Goal: Task Accomplishment & Management: Use online tool/utility

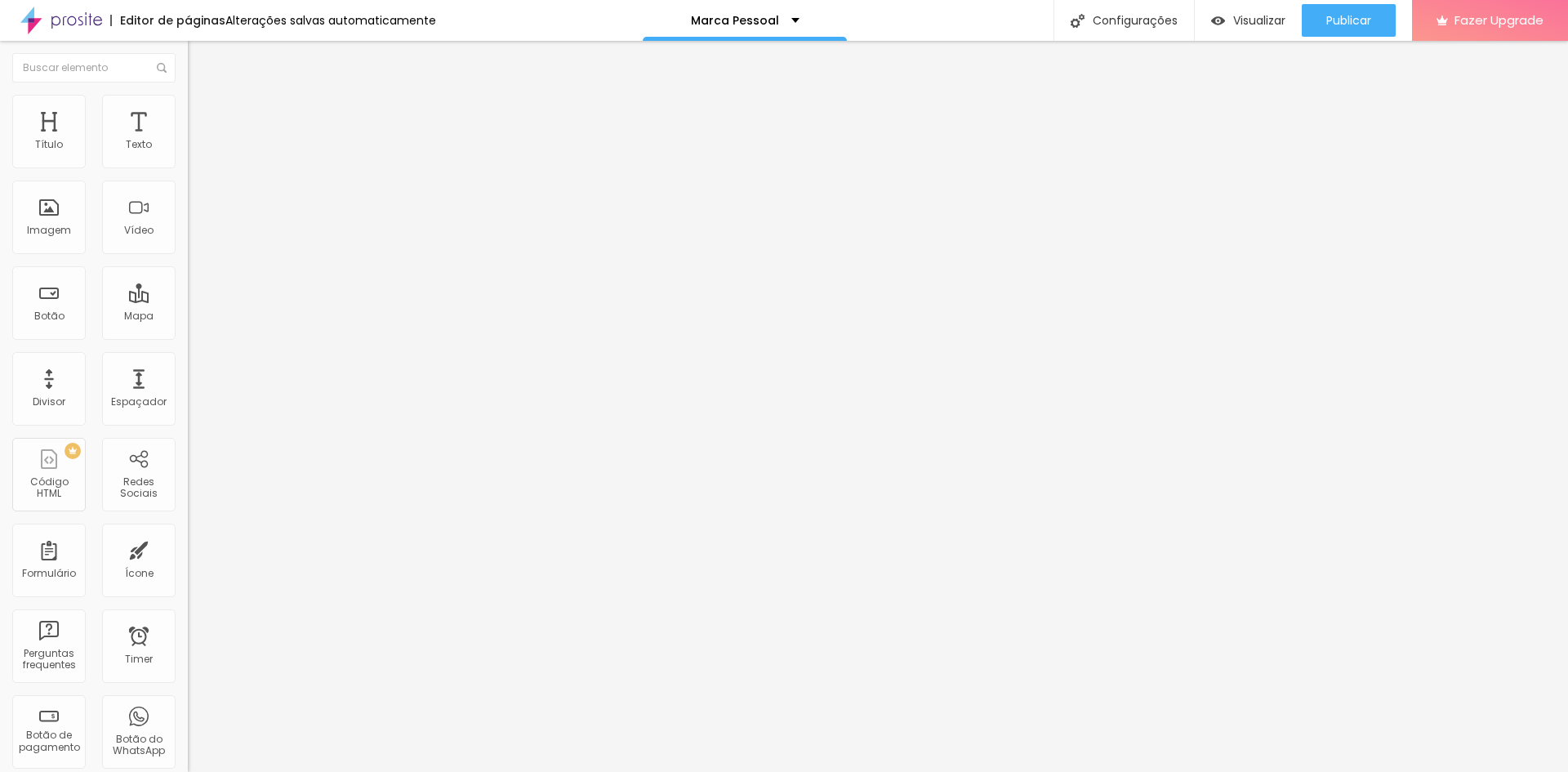
click at [188, 109] on li "Estilo" at bounding box center [282, 103] width 188 height 17
click at [202, 110] on span "Estilo" at bounding box center [215, 105] width 26 height 14
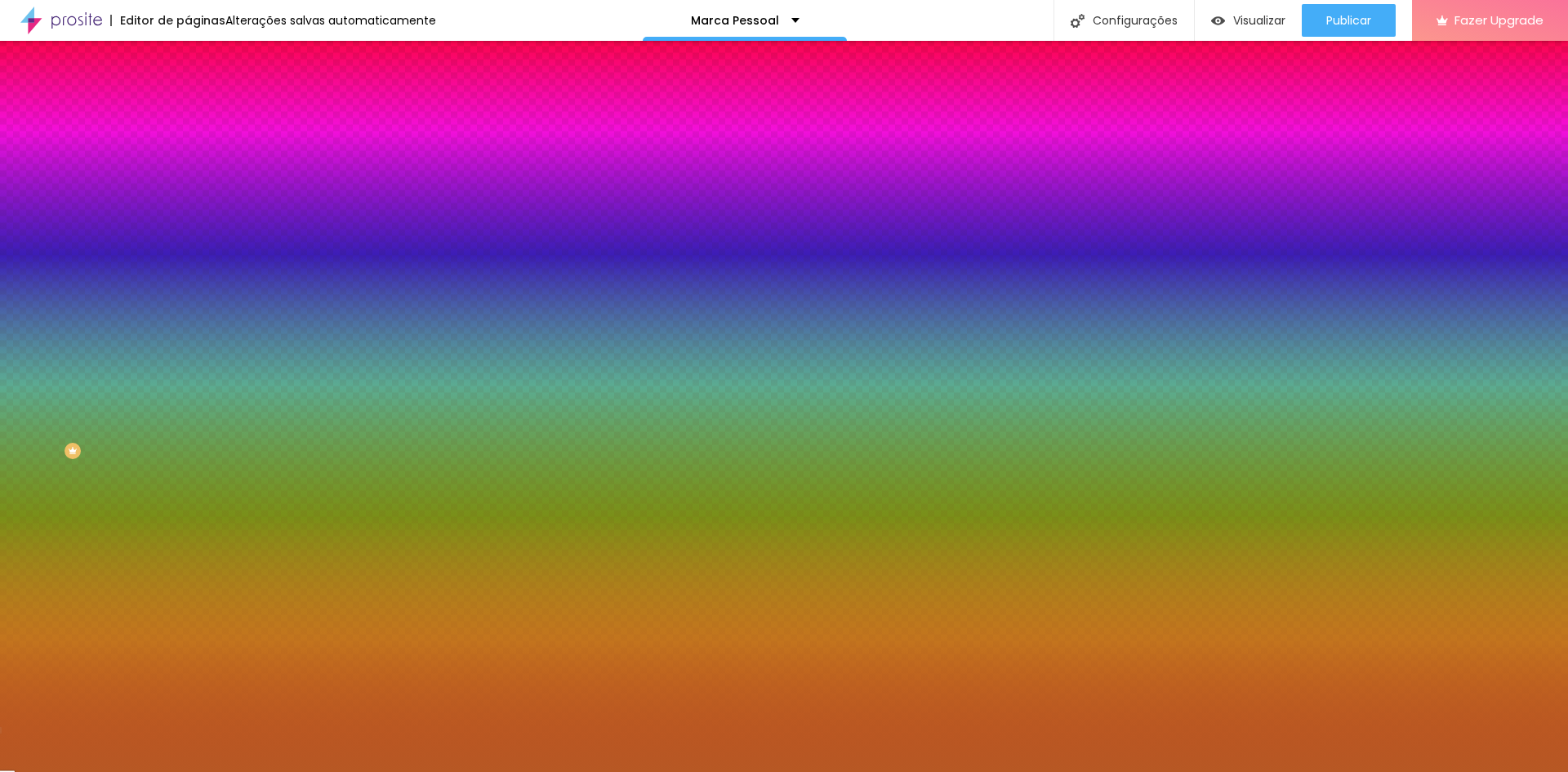
drag, startPoint x: 169, startPoint y: 300, endPoint x: 118, endPoint y: 292, distance: 51.6
click at [188, 239] on div "#B75824" at bounding box center [282, 230] width 188 height 17
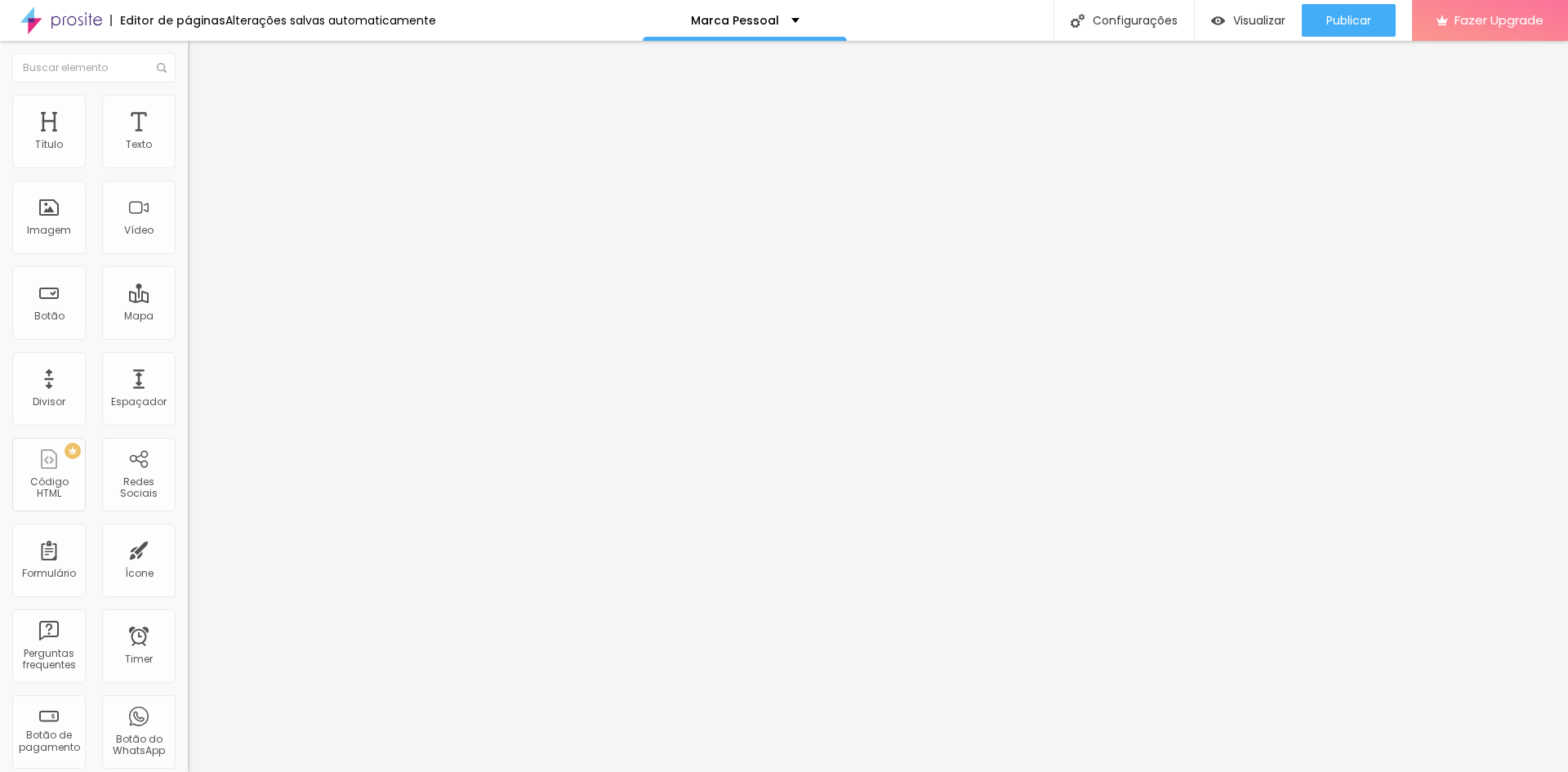
click at [188, 107] on li "Estilo" at bounding box center [282, 103] width 188 height 17
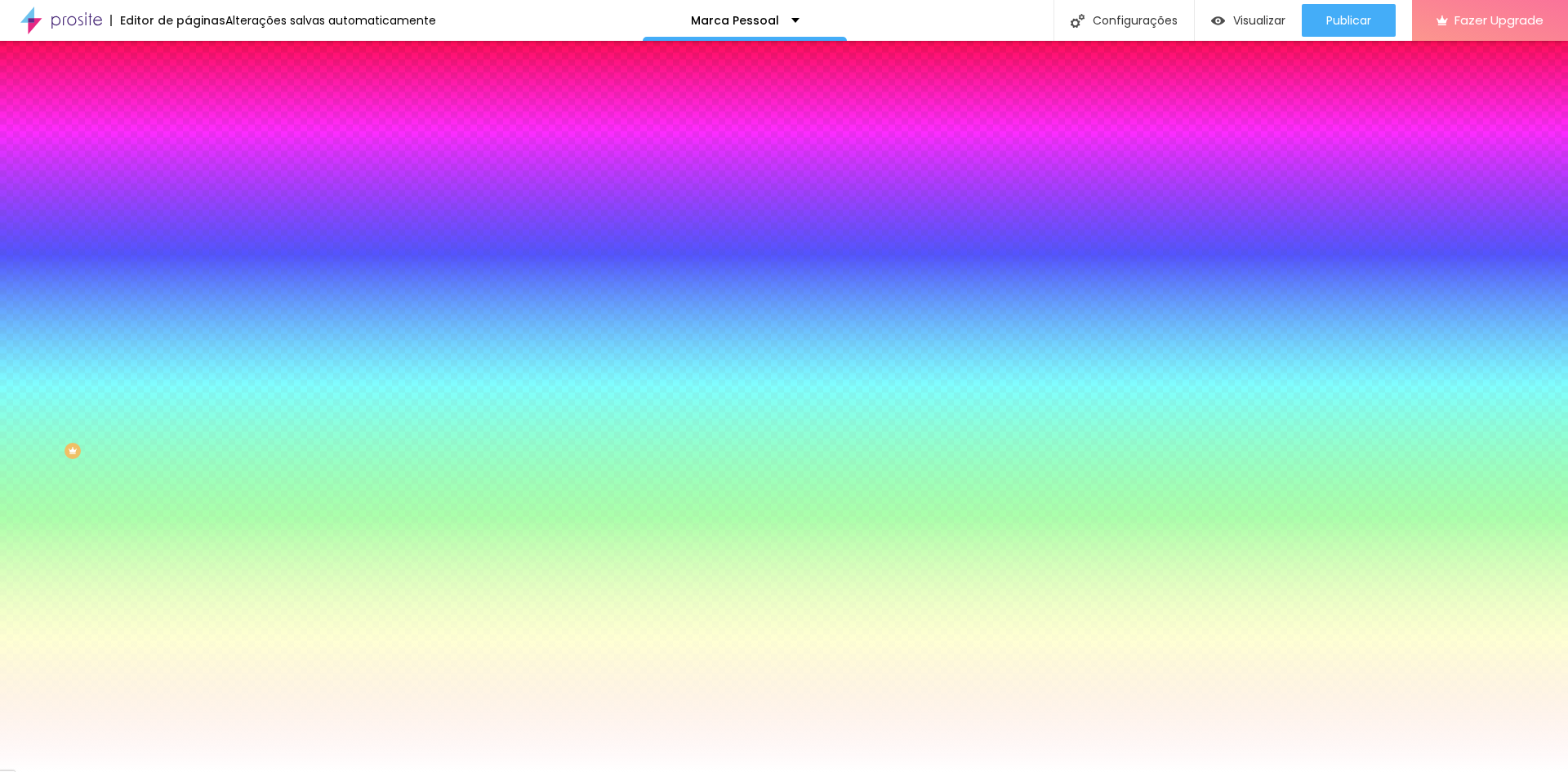
drag, startPoint x: 167, startPoint y: 299, endPoint x: 123, endPoint y: 291, distance: 44.7
click at [188, 239] on div "#FFFFFF" at bounding box center [282, 230] width 188 height 17
paste input "B75824"
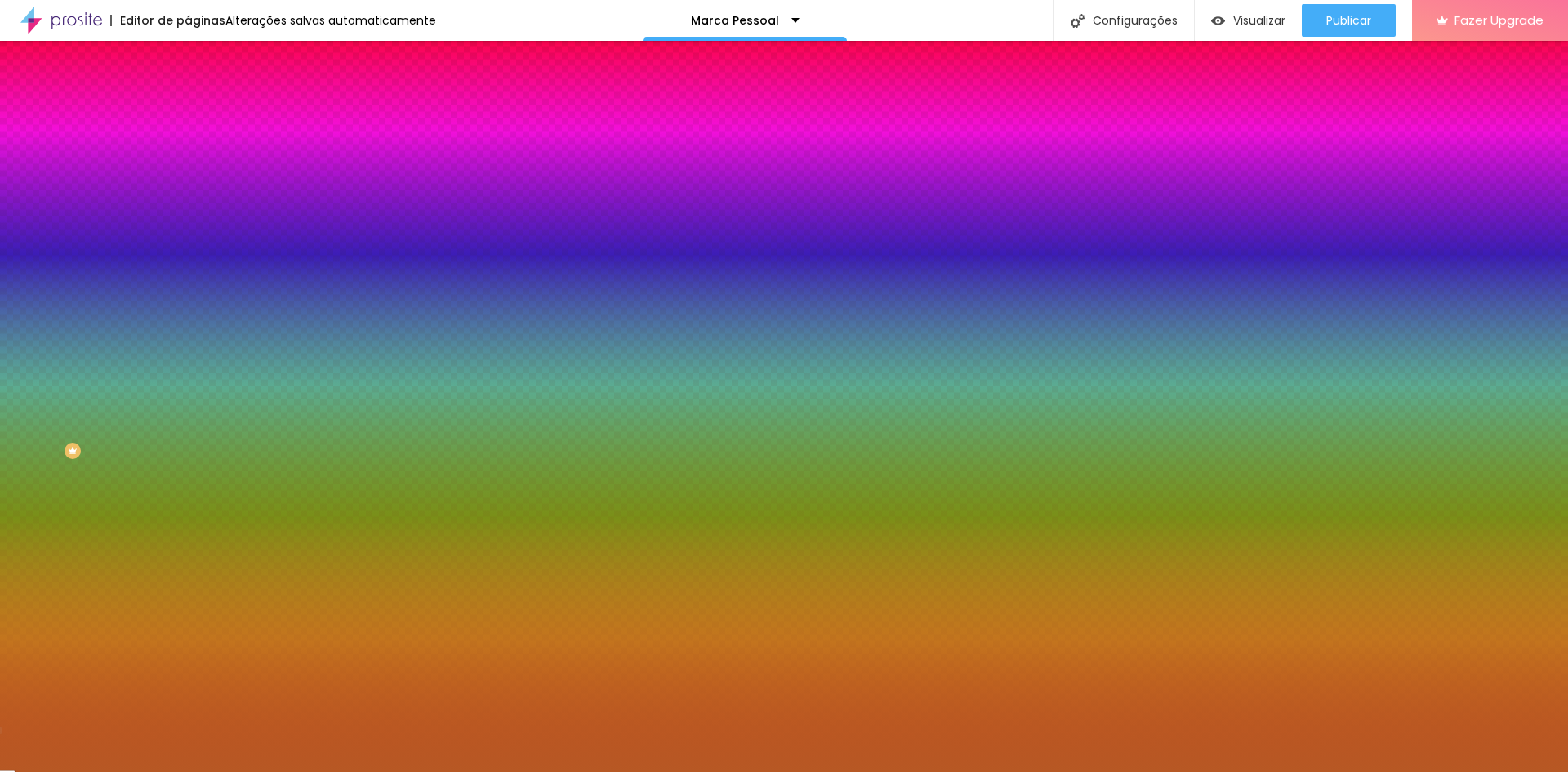
type input "#B75824"
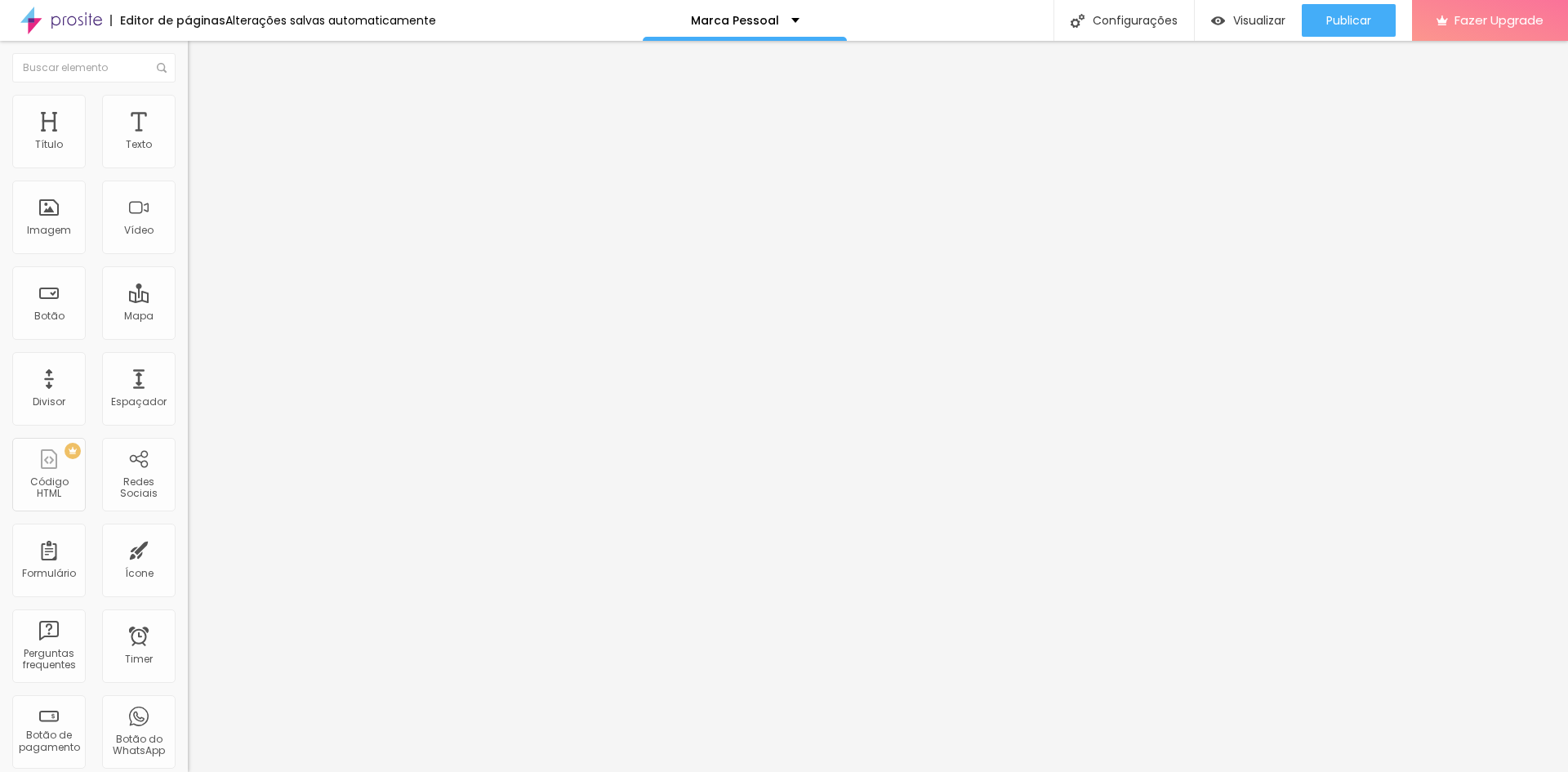
click at [202, 113] on span "Avançado" at bounding box center [229, 105] width 54 height 14
type input "13"
type input "15"
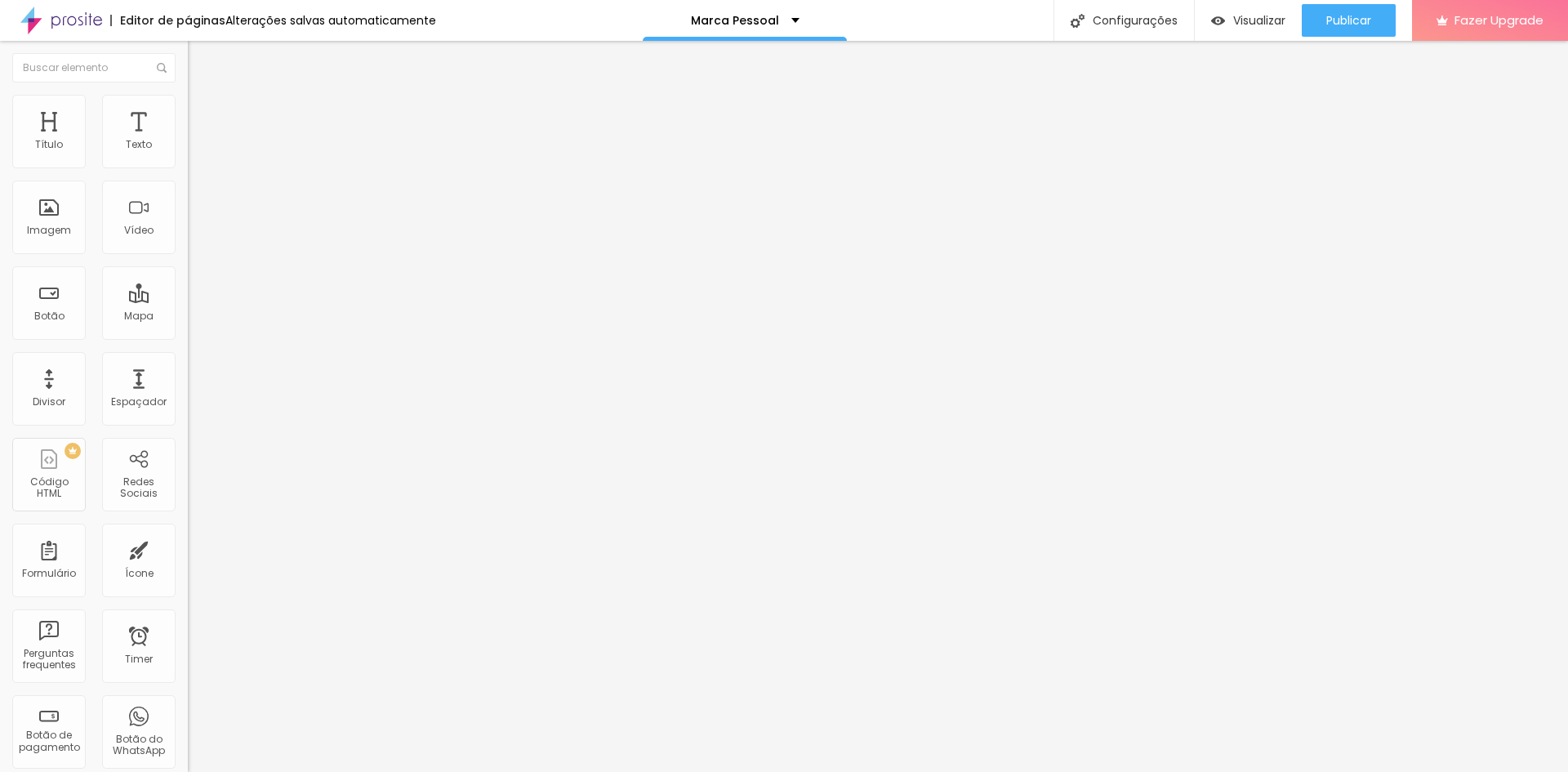
type input "16"
type input "18"
type input "19"
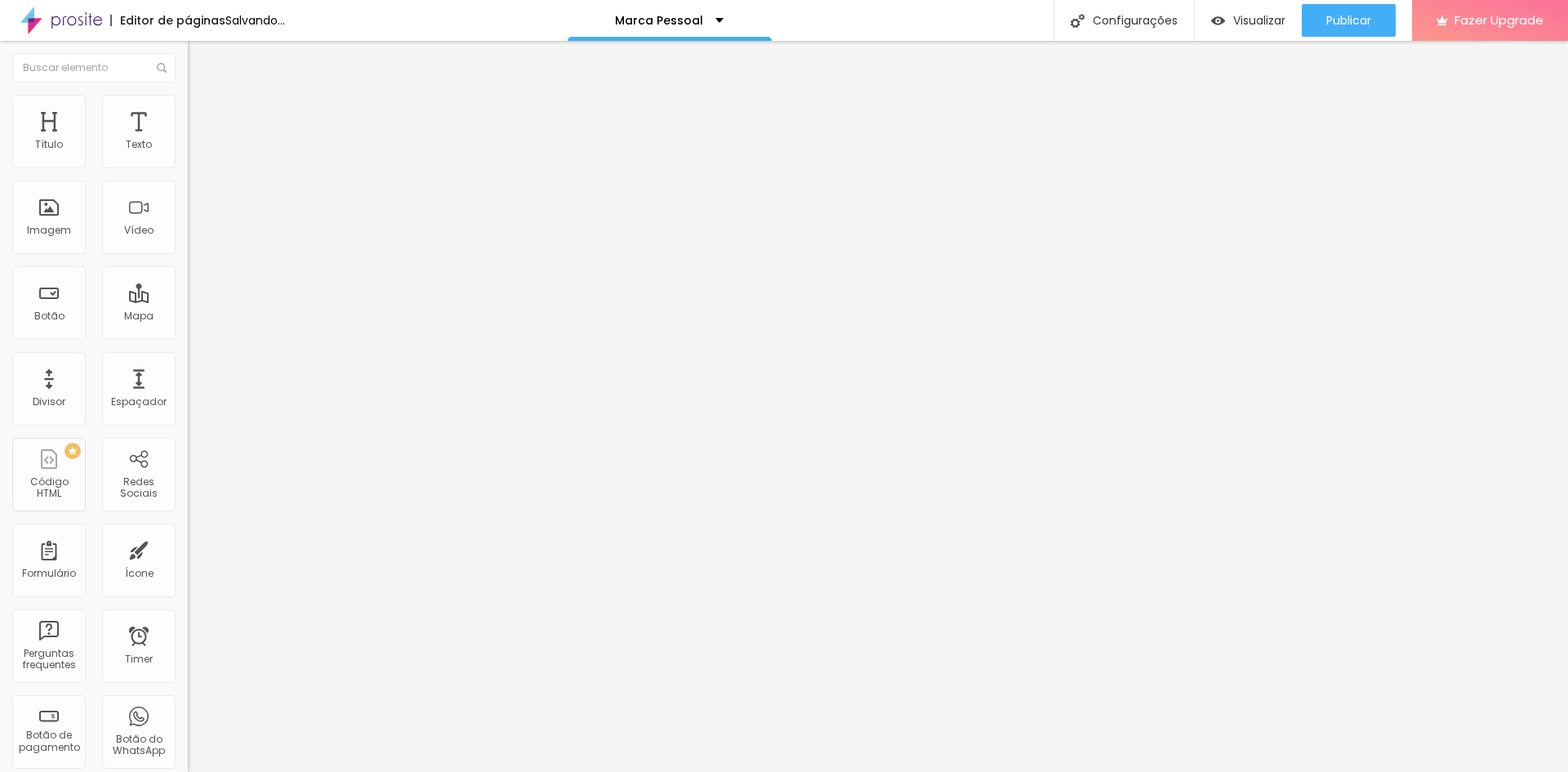
type input "19"
type input "17"
type input "16"
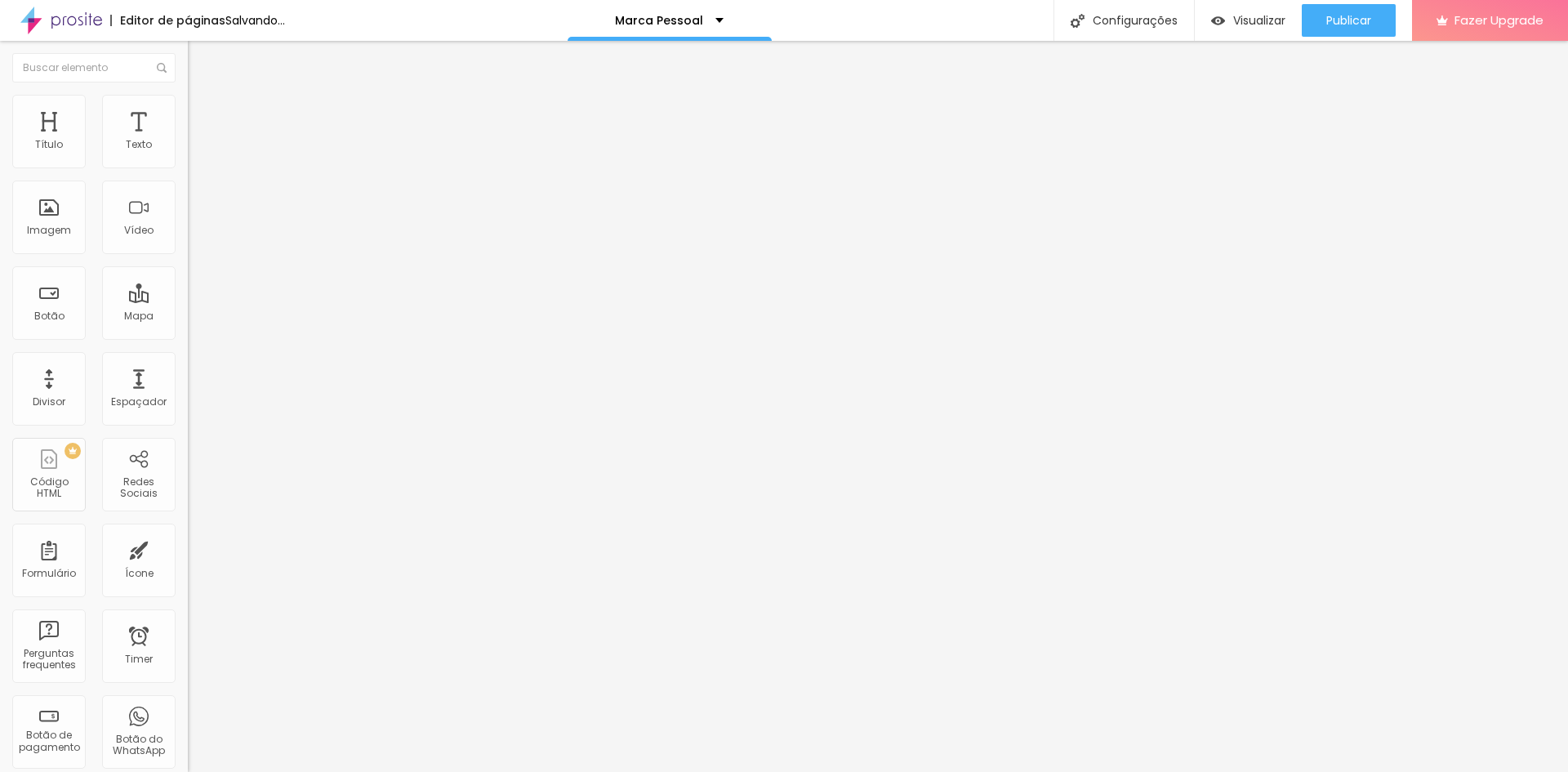
type input "11"
type input "10"
type input "9"
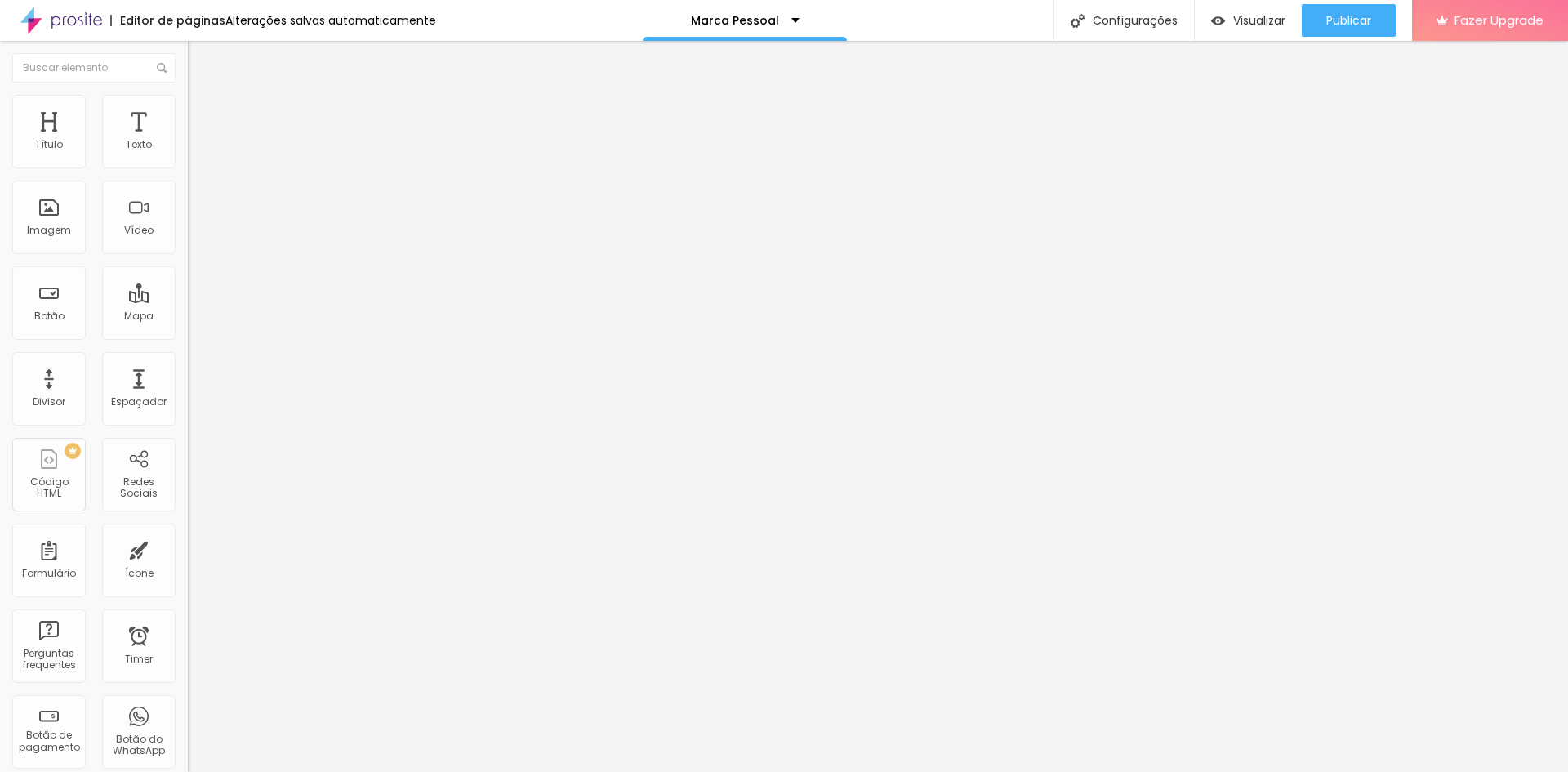
type input "9"
type input "7"
click at [188, 301] on input "range" at bounding box center [240, 307] width 105 height 13
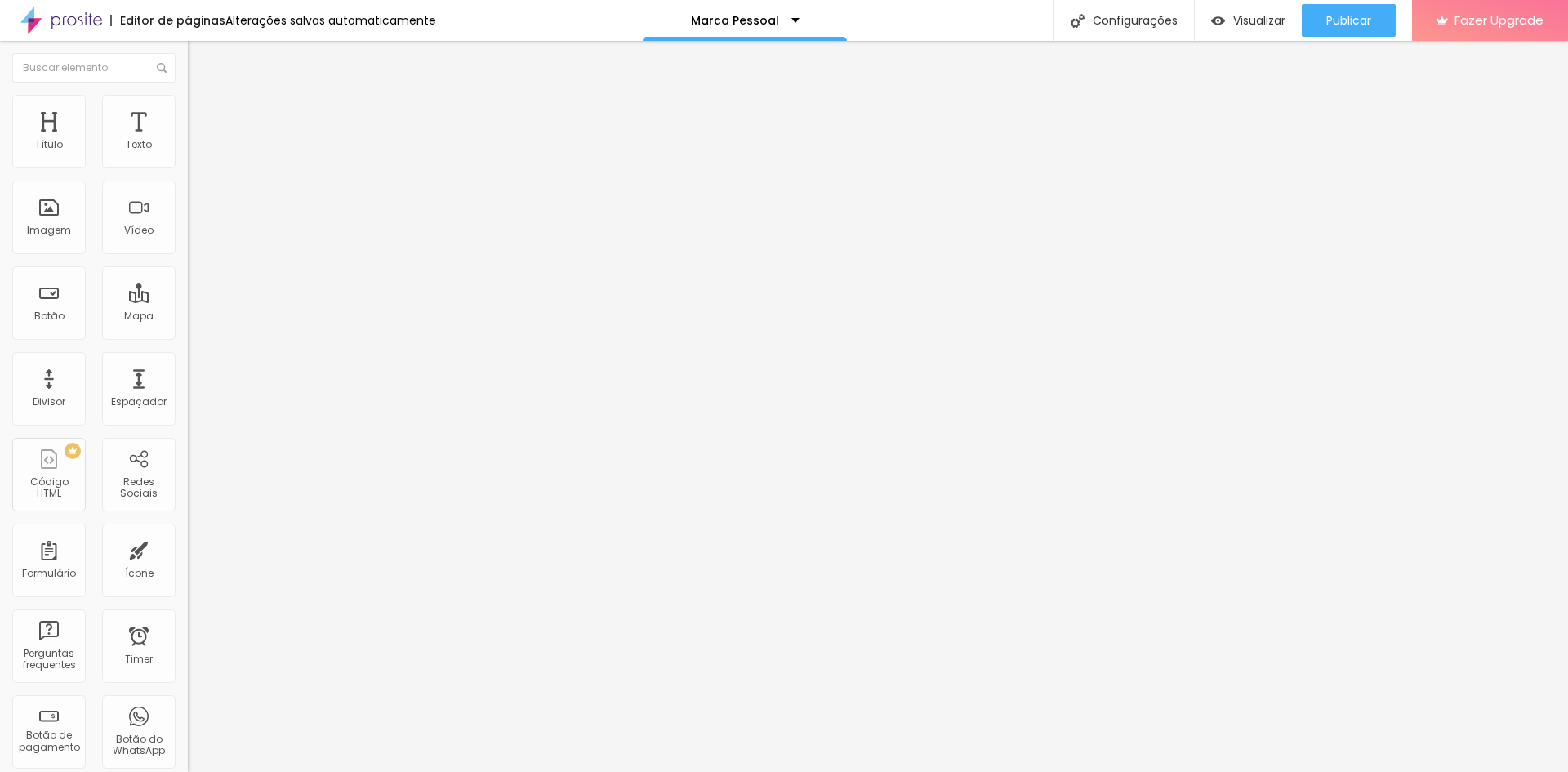
click at [202, 96] on span "Estilo" at bounding box center [215, 89] width 26 height 14
click at [188, 157] on button "button" at bounding box center [200, 148] width 23 height 17
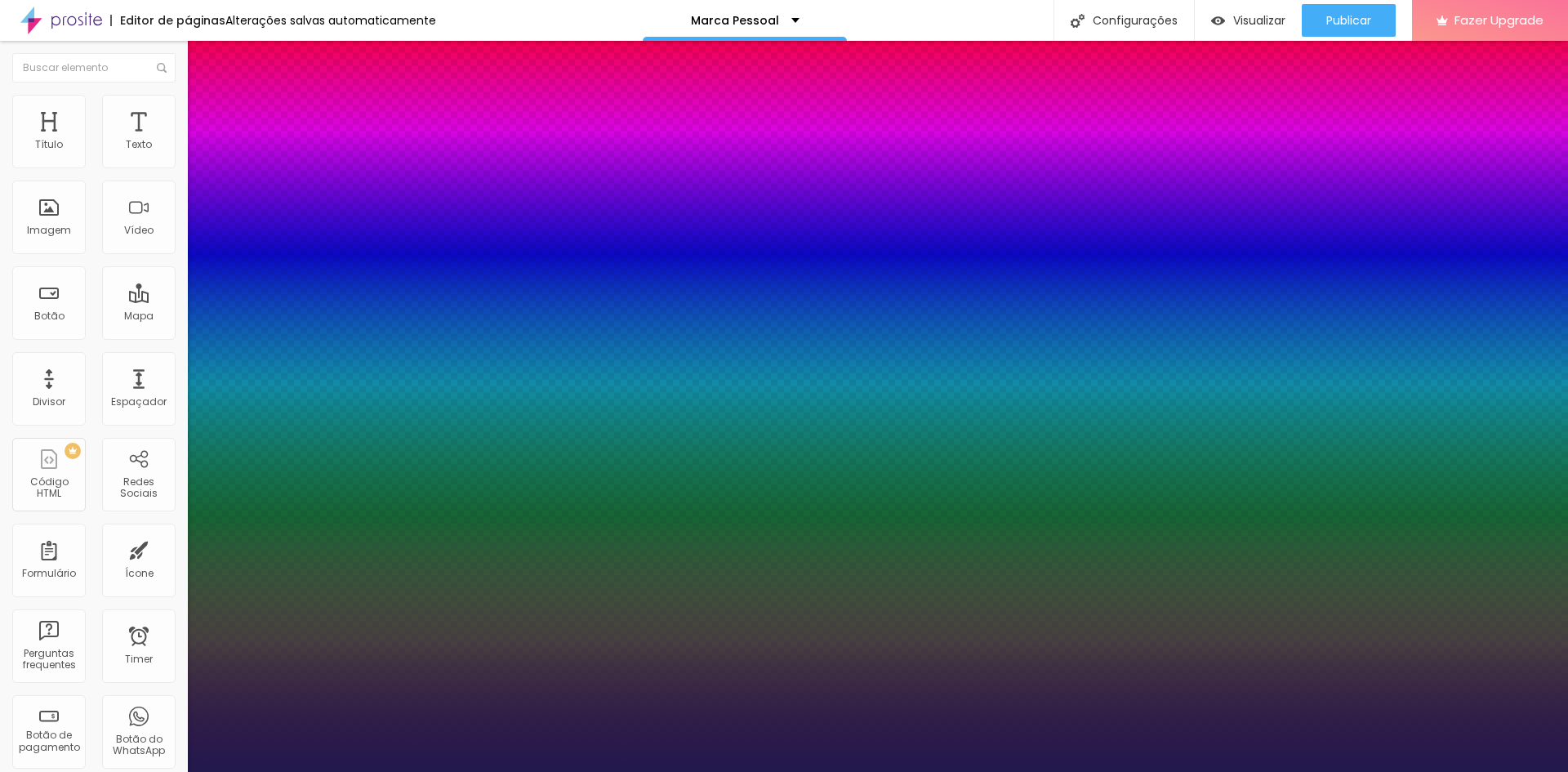
type input "1"
type input "16"
type input "1"
type input "17"
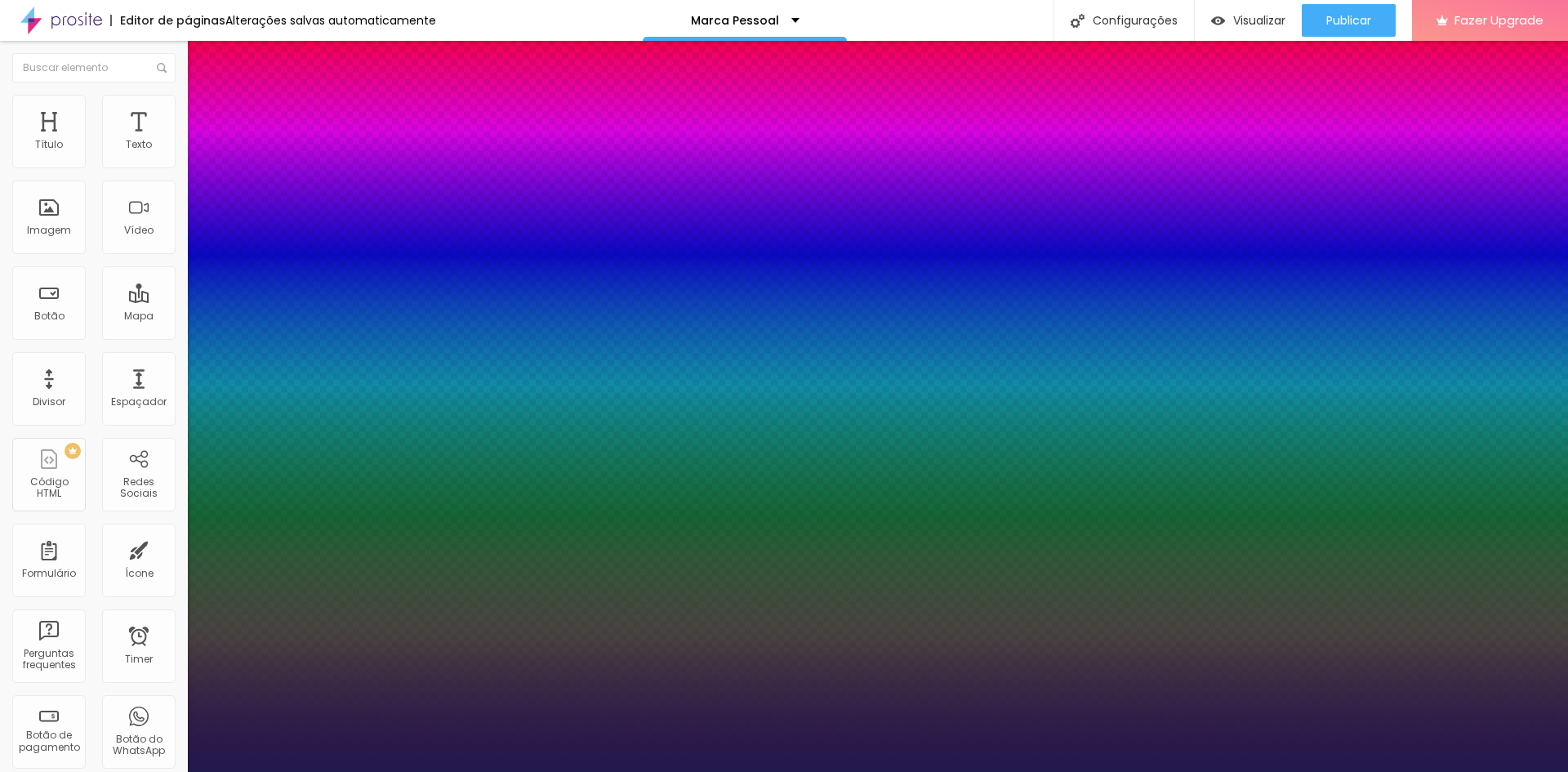
type input "1"
type input "18"
type input "1"
type input "20"
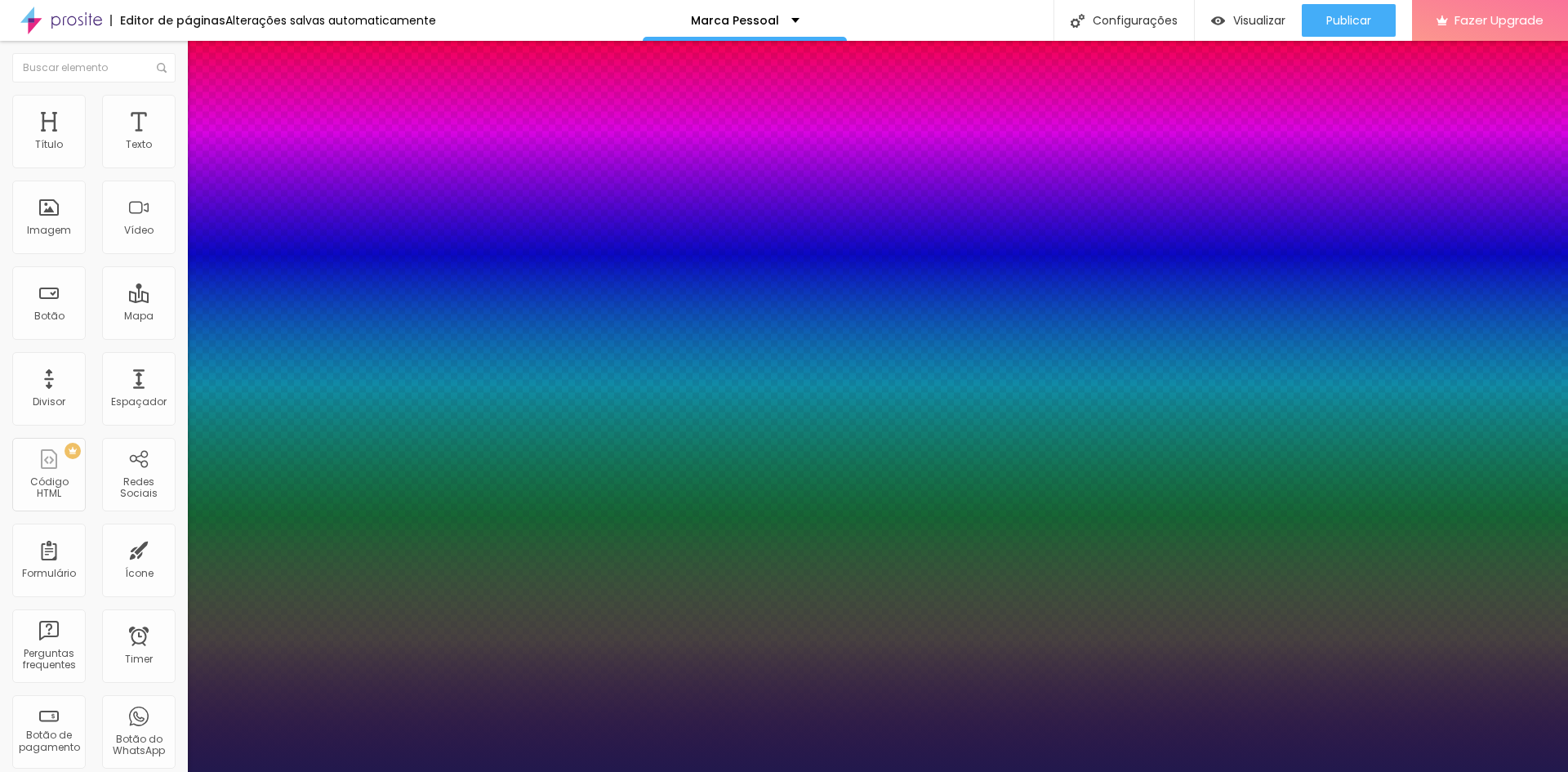
type input "20"
type input "1"
type input "21"
type input "1"
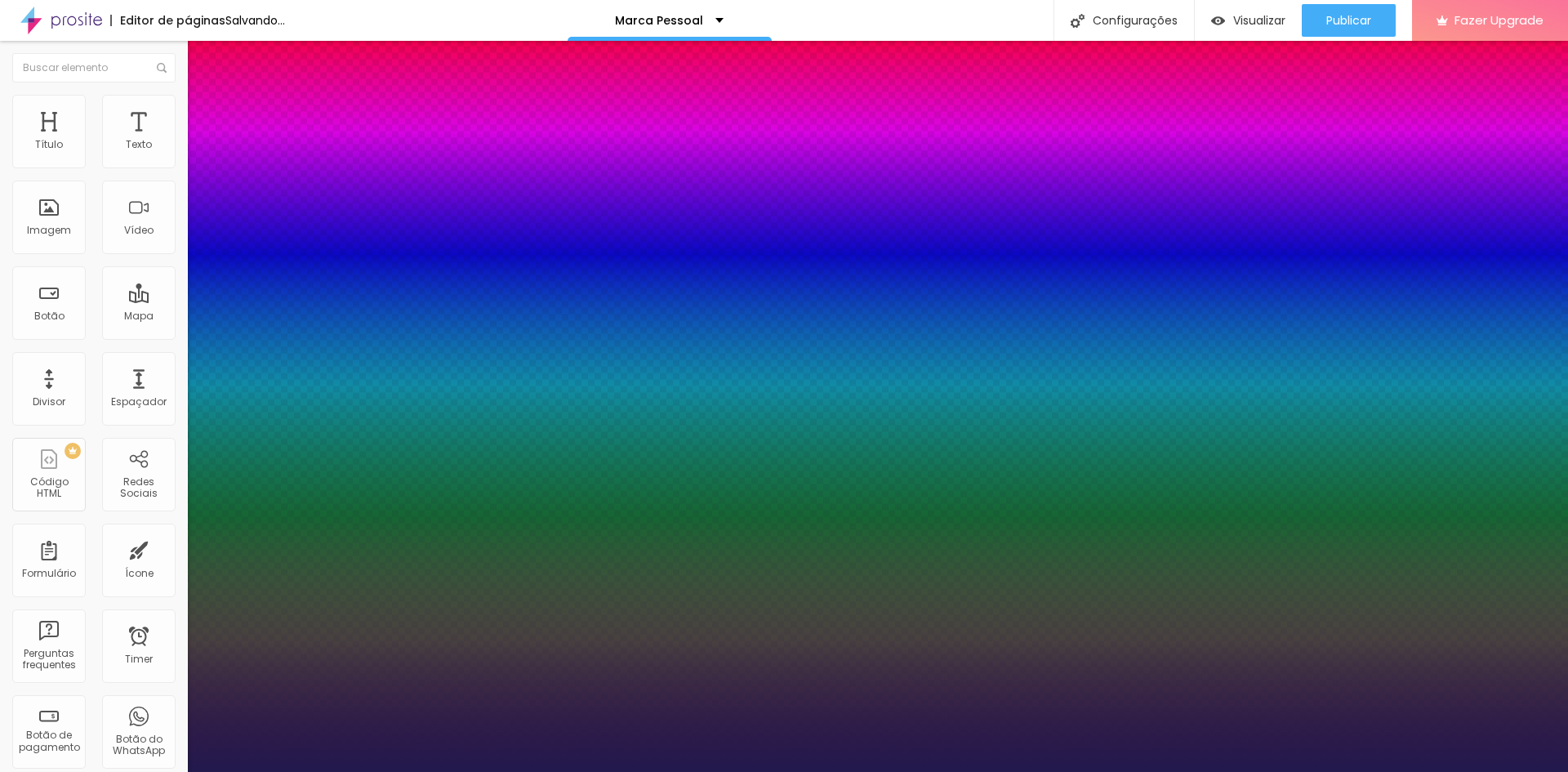
drag, startPoint x: 219, startPoint y: 278, endPoint x: 227, endPoint y: 277, distance: 8.1
type input "21"
click at [813, 771] on div at bounding box center [784, 772] width 1568 height 0
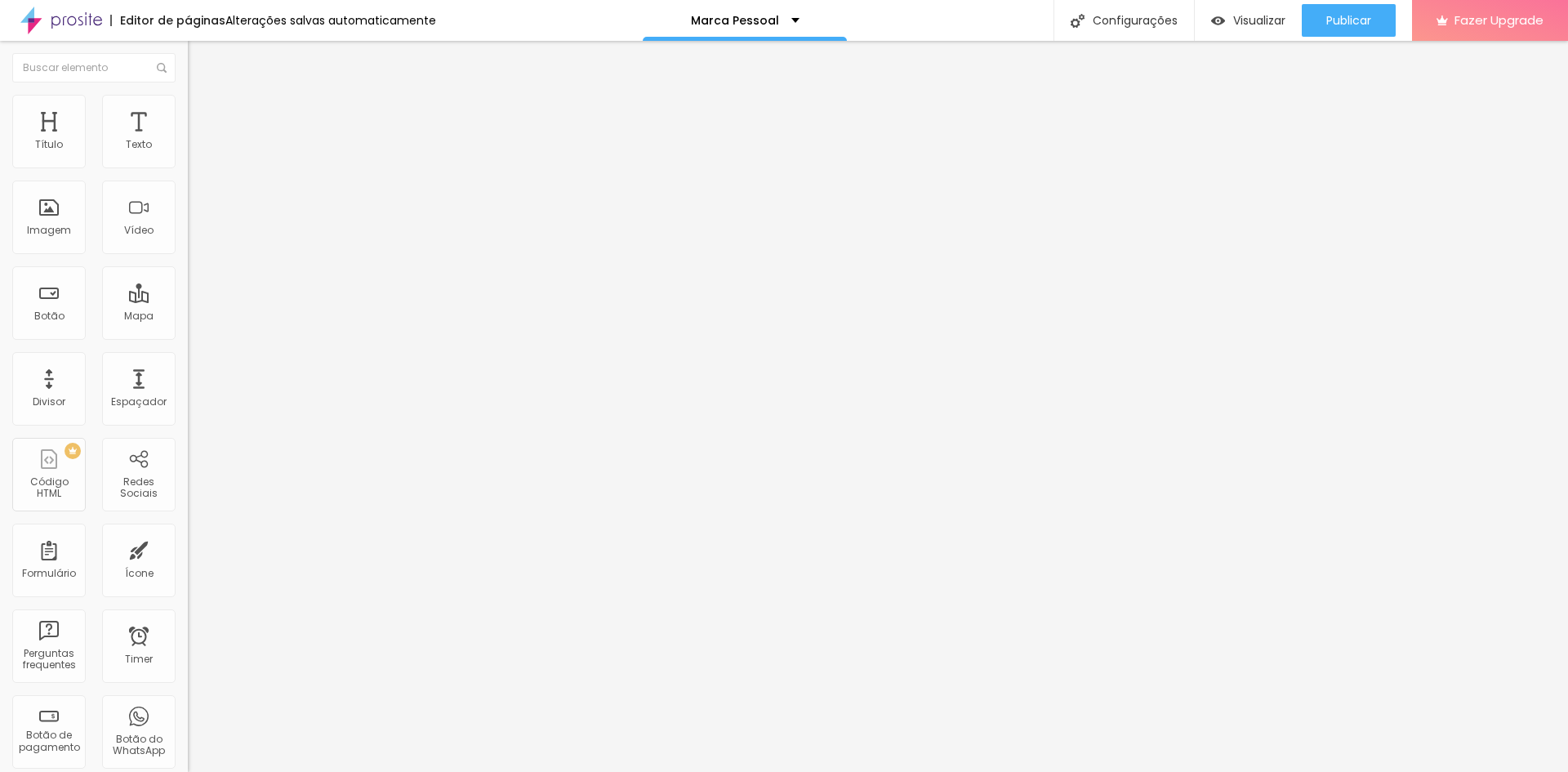
click at [195, 152] on icon "button" at bounding box center [200, 147] width 10 height 10
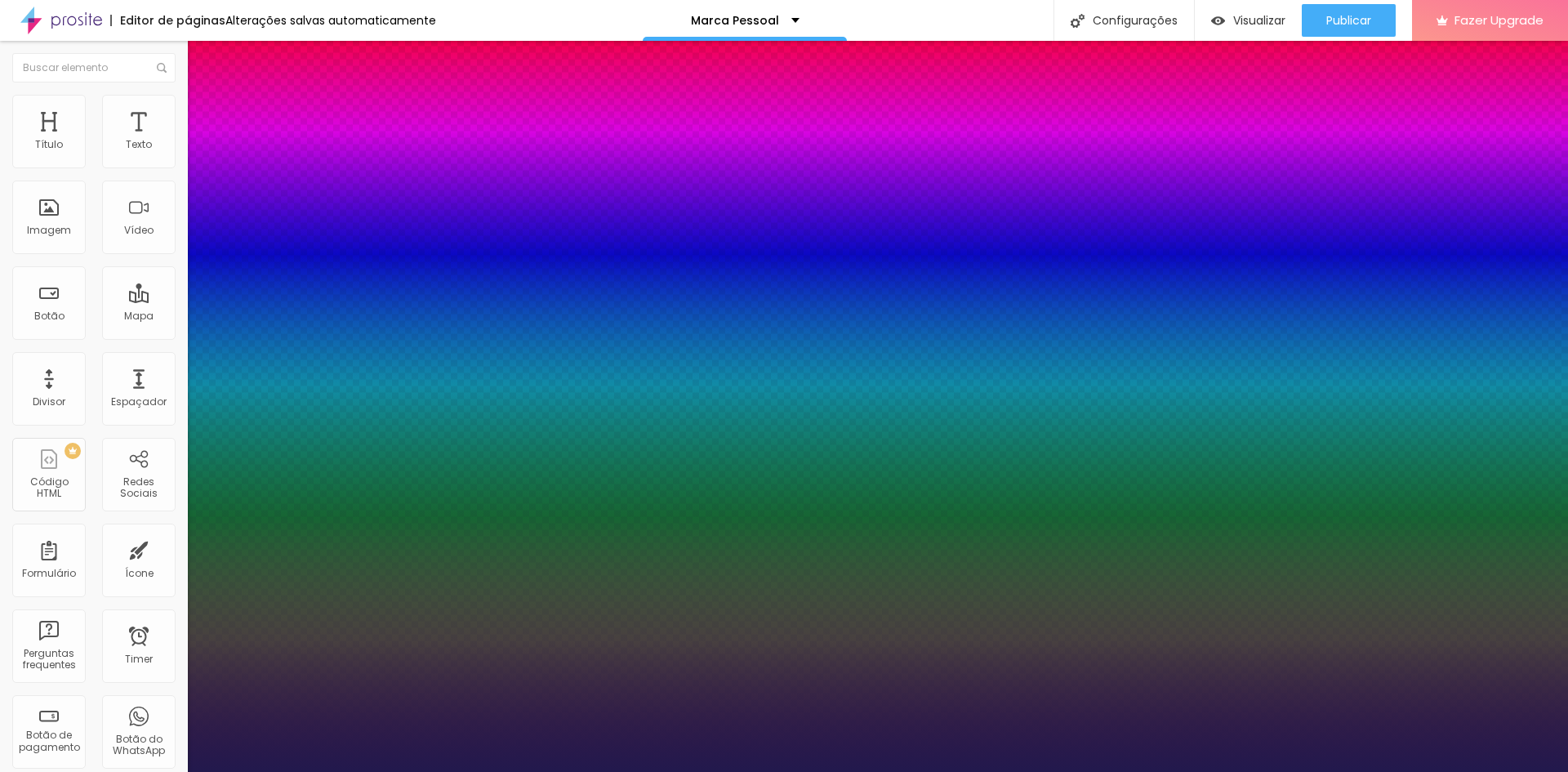
type input "1"
drag, startPoint x: 258, startPoint y: 231, endPoint x: 211, endPoint y: 232, distance: 47.0
click at [703, 771] on div at bounding box center [784, 772] width 1568 height 0
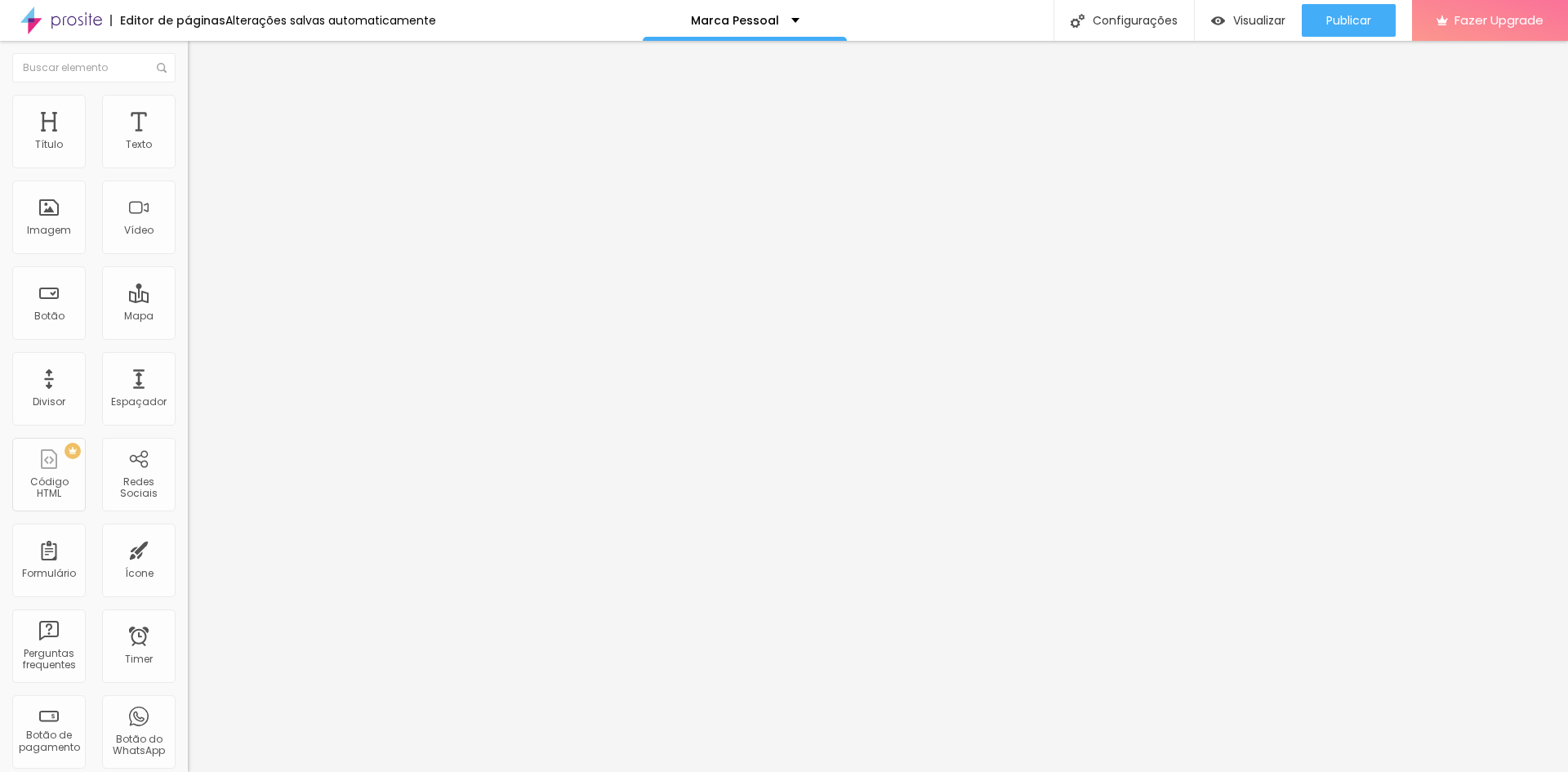
click at [188, 157] on button "button" at bounding box center [200, 148] width 23 height 17
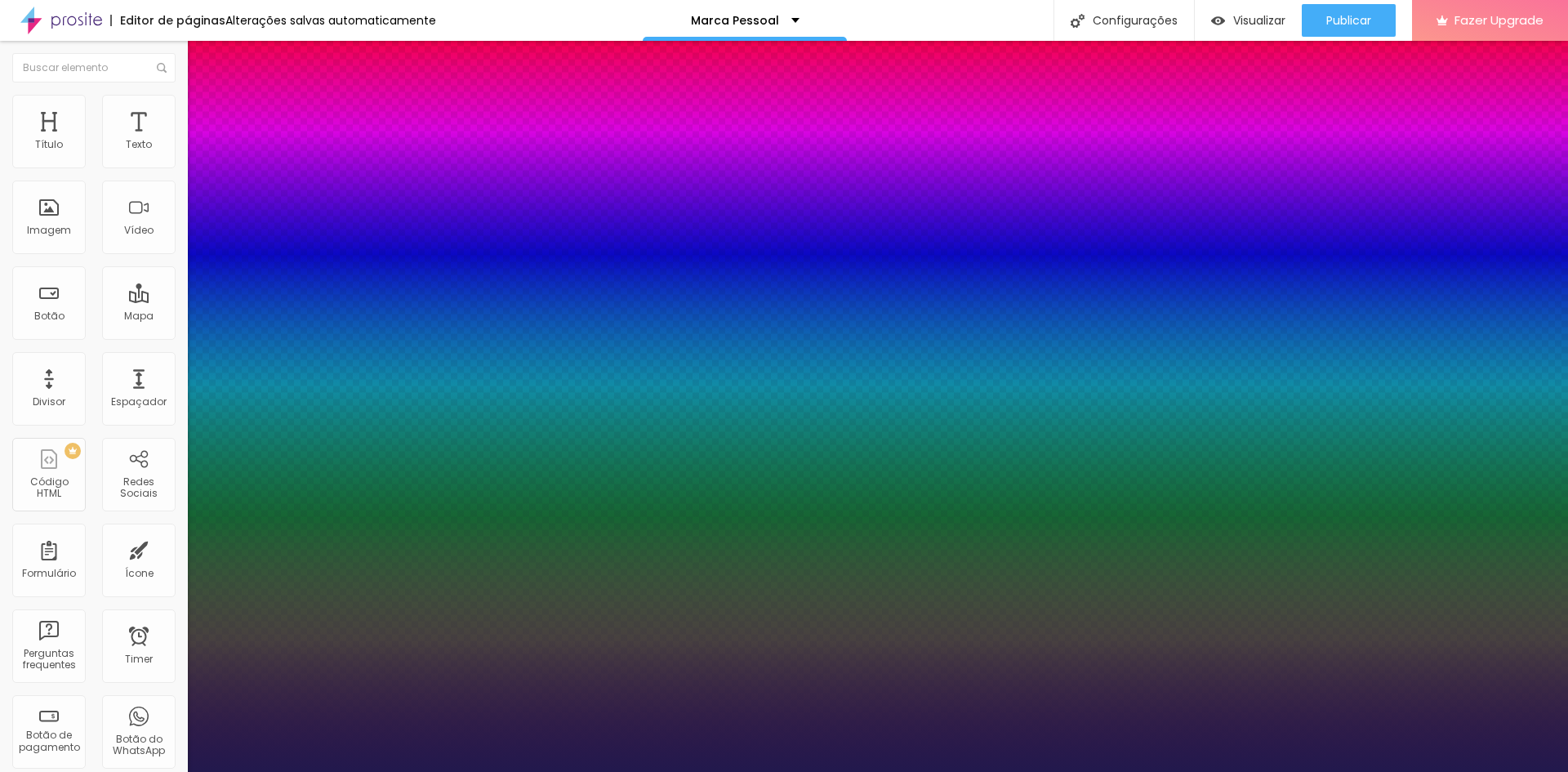
type input "1"
select select "Montserrat"
type input "1"
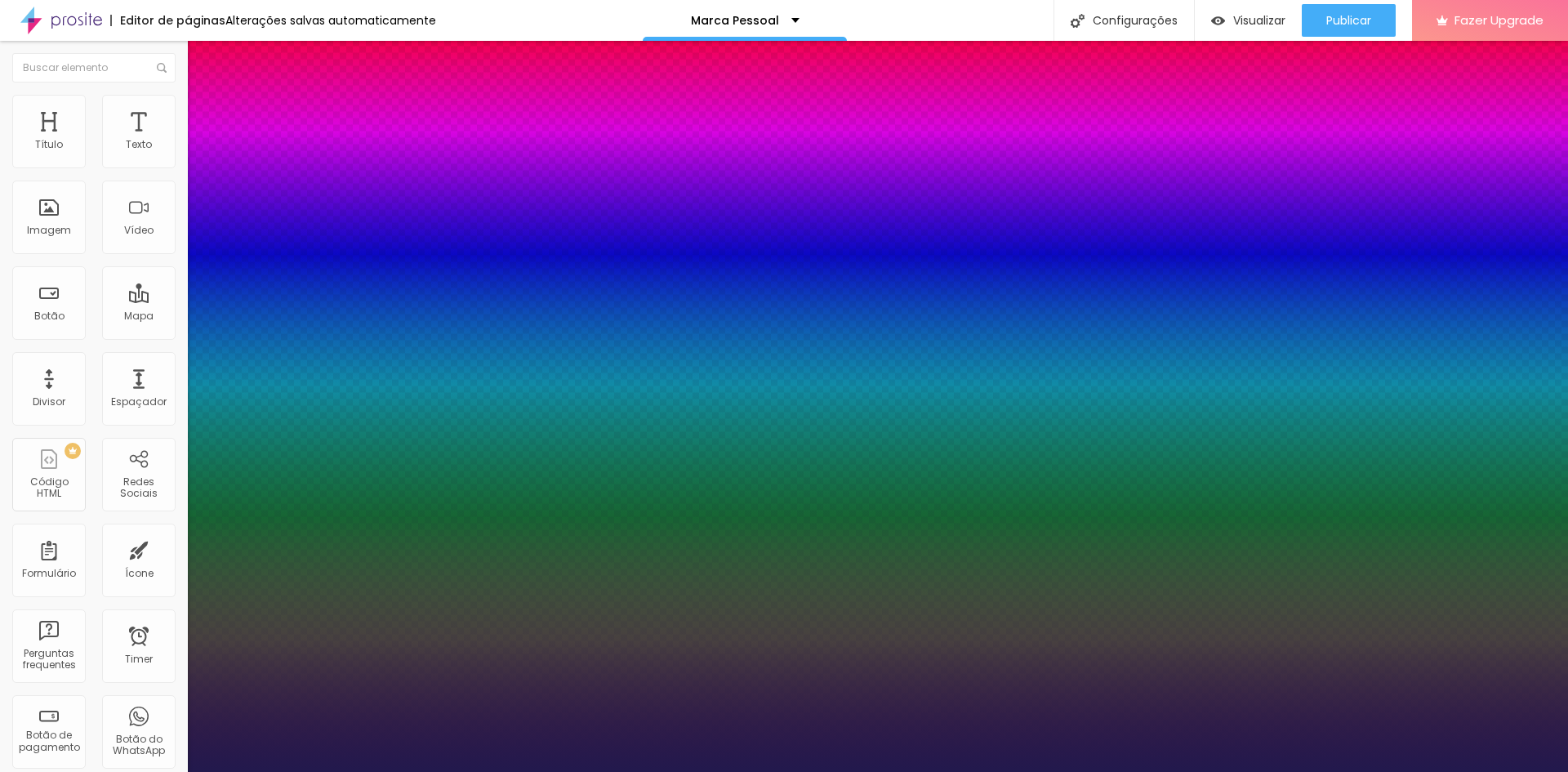
click at [921, 771] on div at bounding box center [784, 772] width 1568 height 0
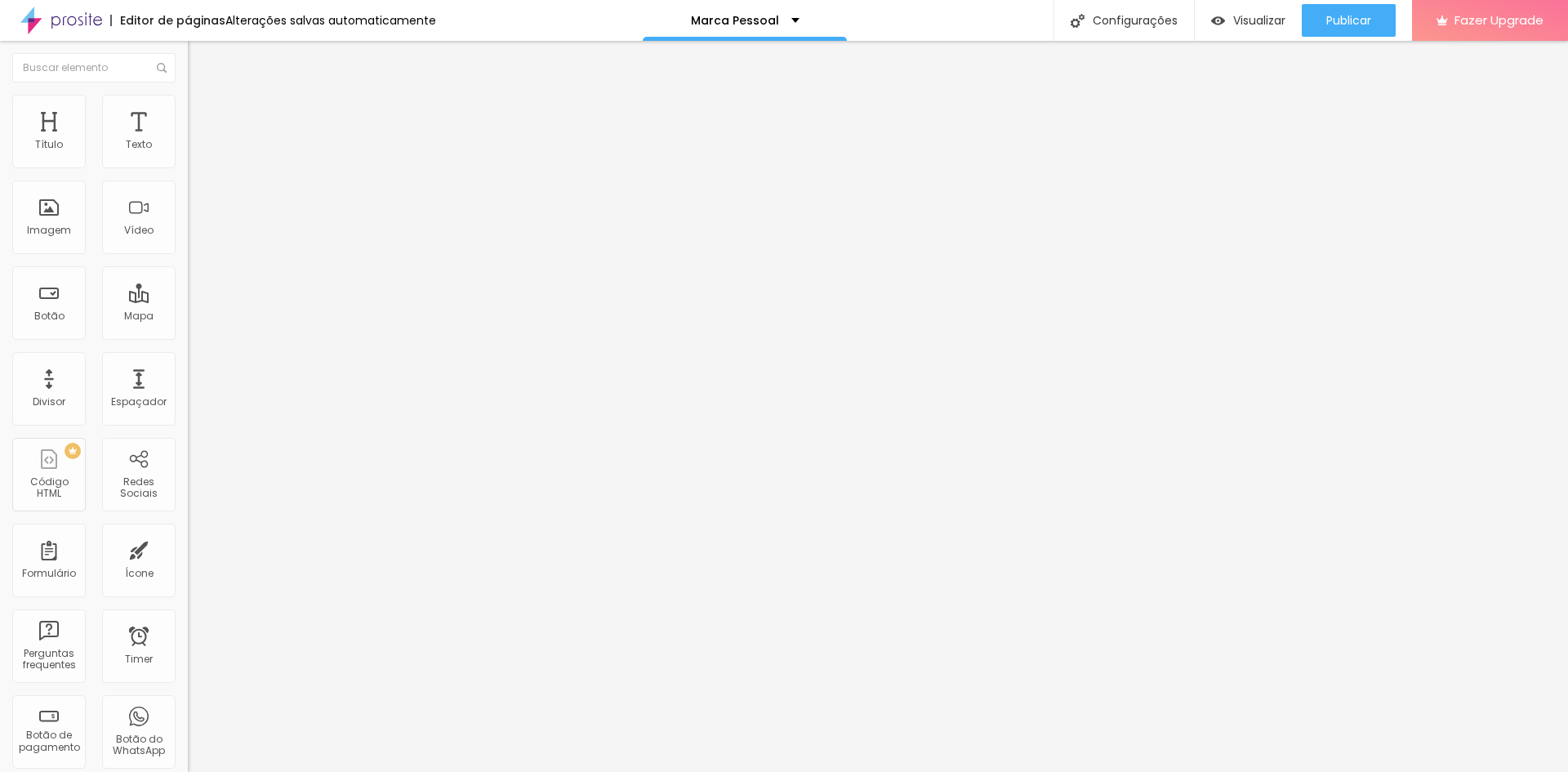
click at [188, 157] on button "button" at bounding box center [200, 148] width 23 height 17
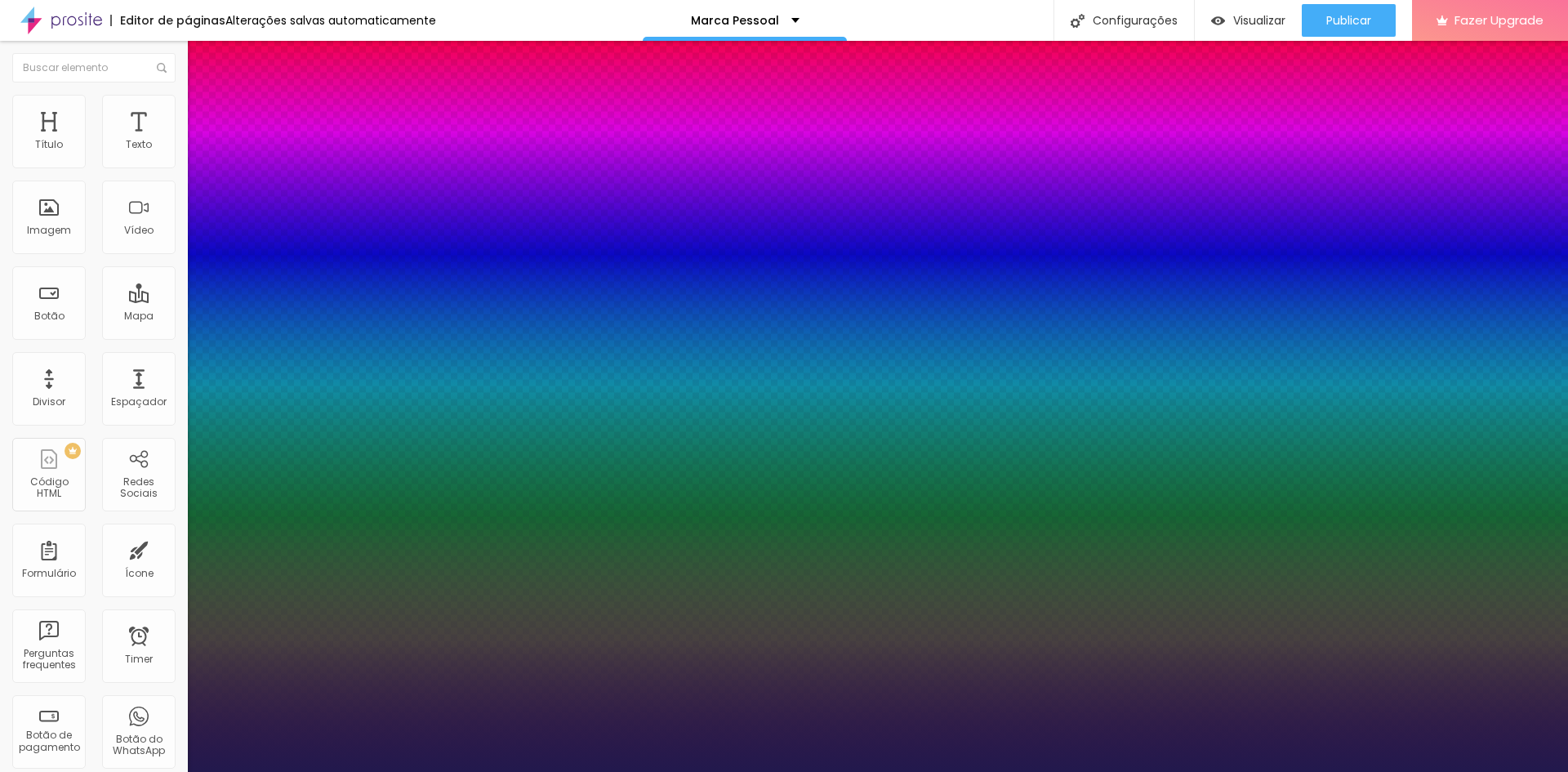
type input "1"
type input "18"
type input "1"
type input "16"
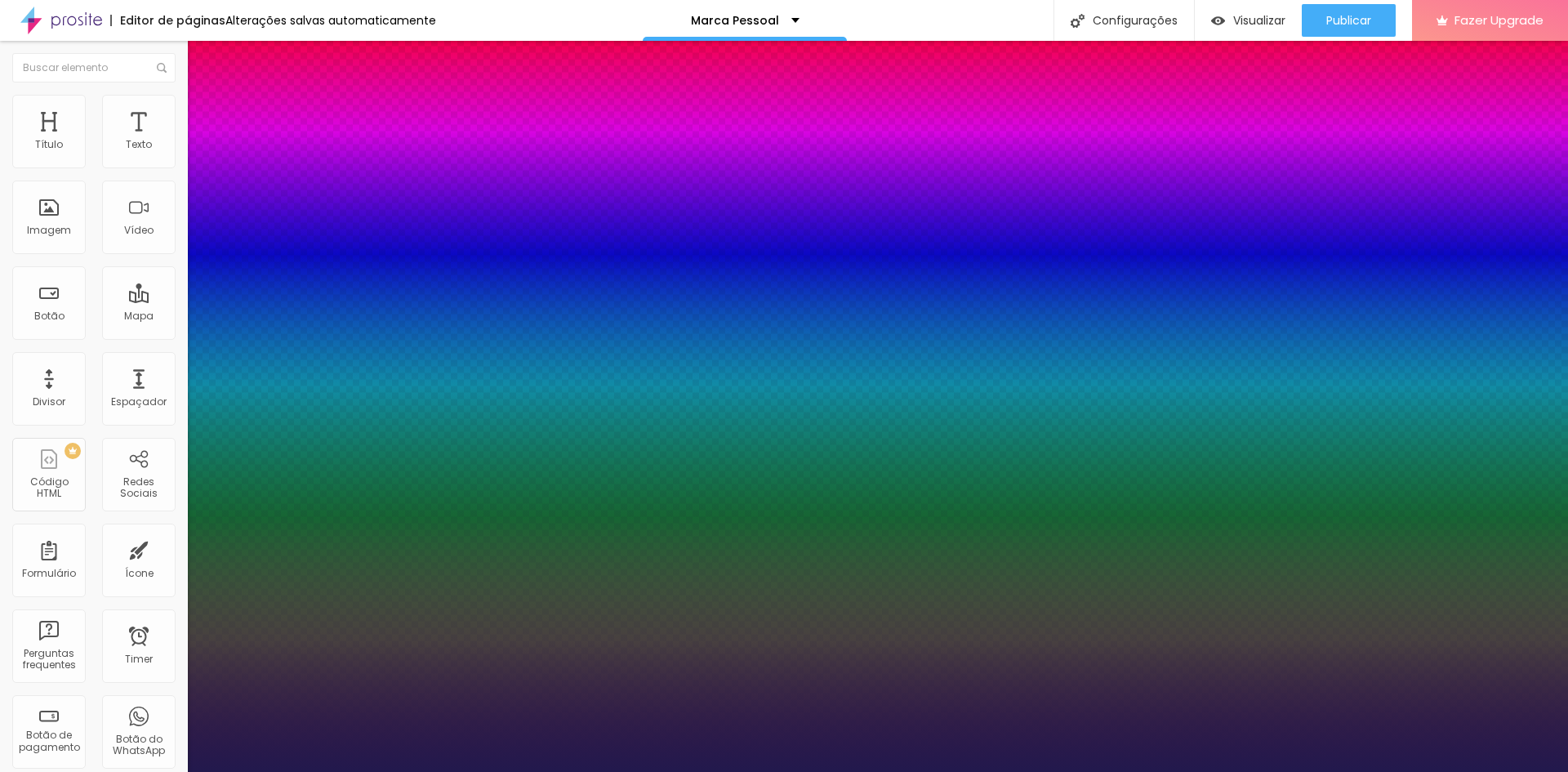
type input "16"
type input "1"
type input "15"
type input "1"
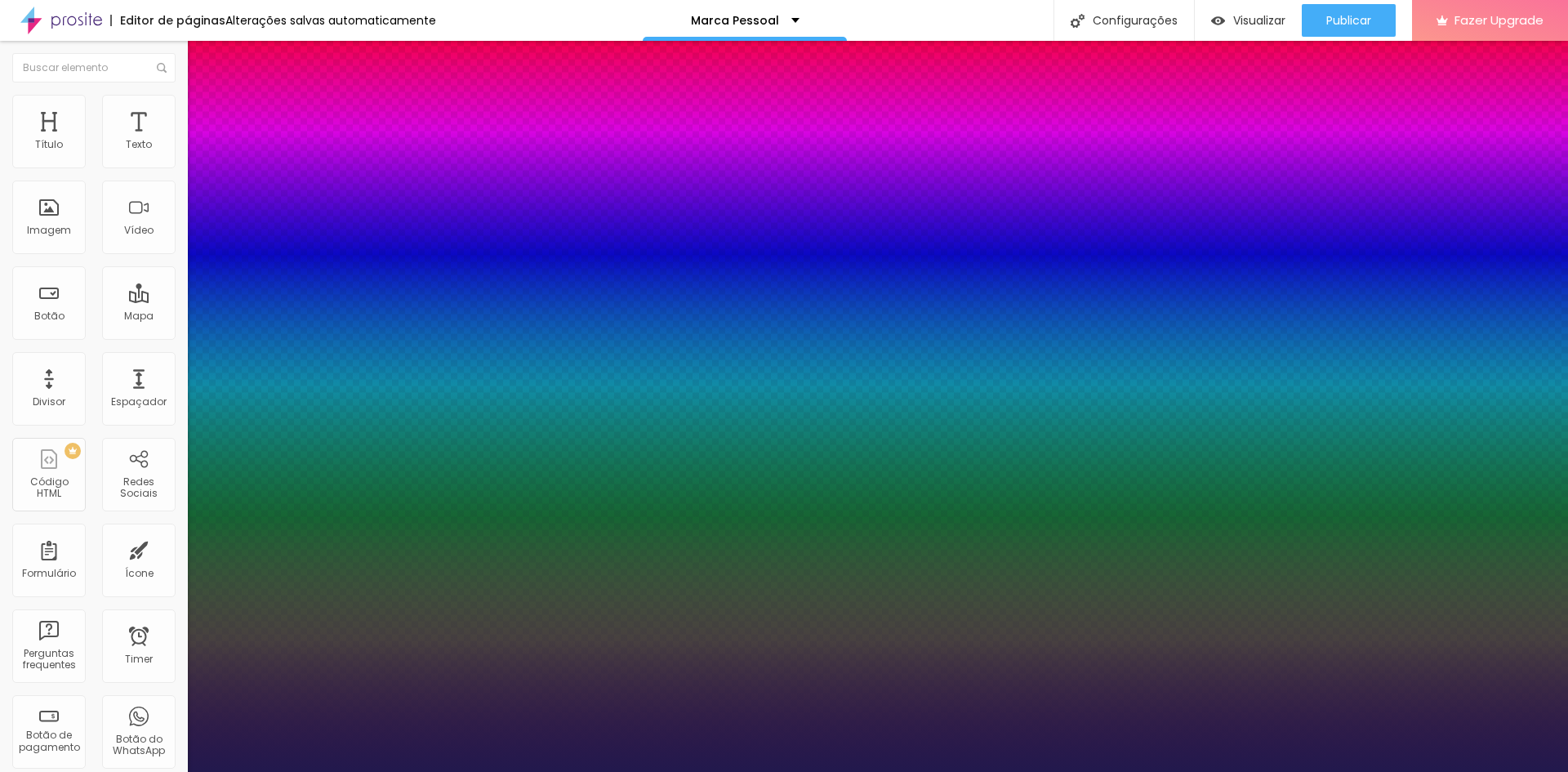
type input "14"
type input "1"
type input "13"
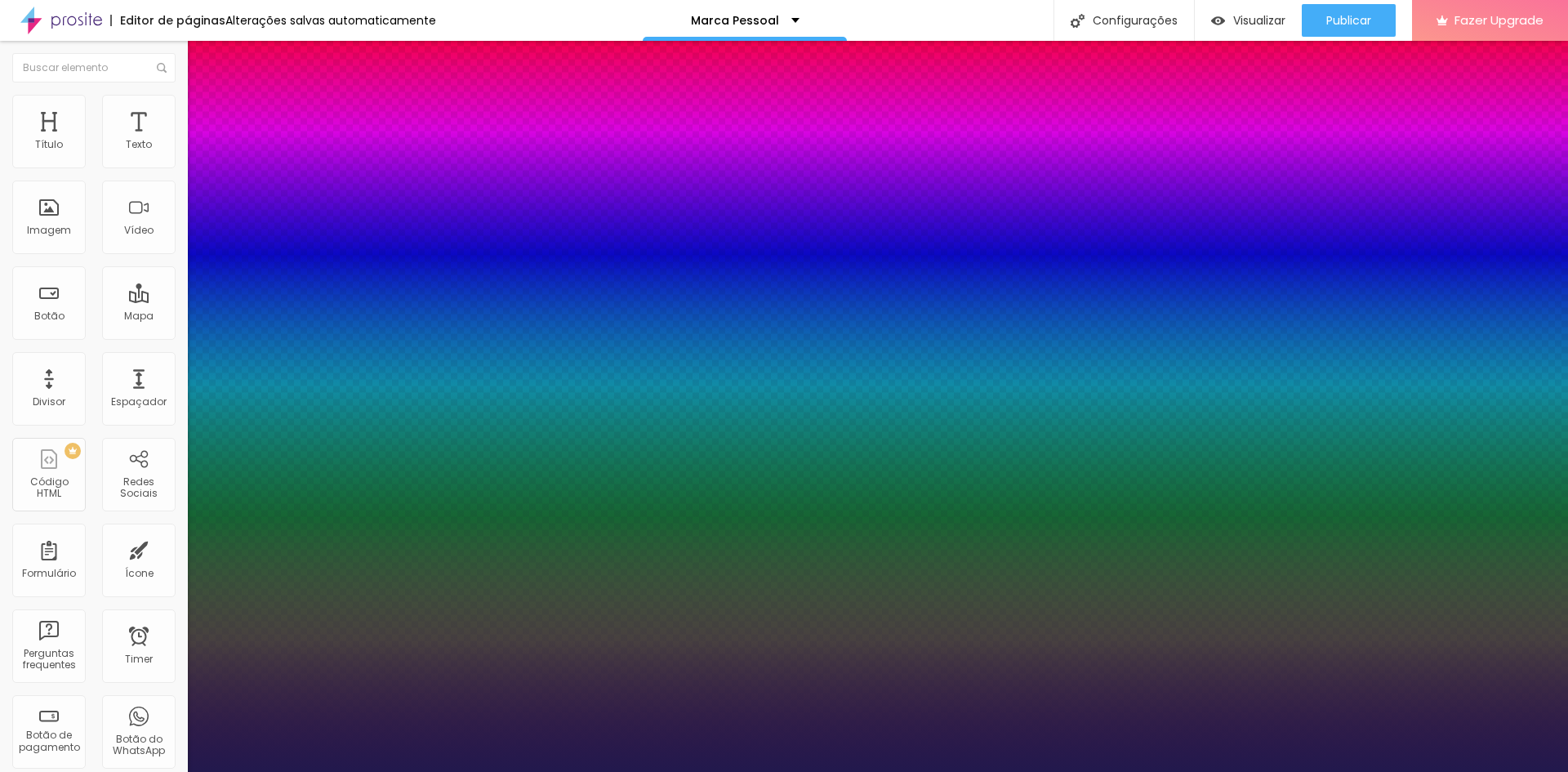
type input "1"
type input "14"
type input "1"
type input "15"
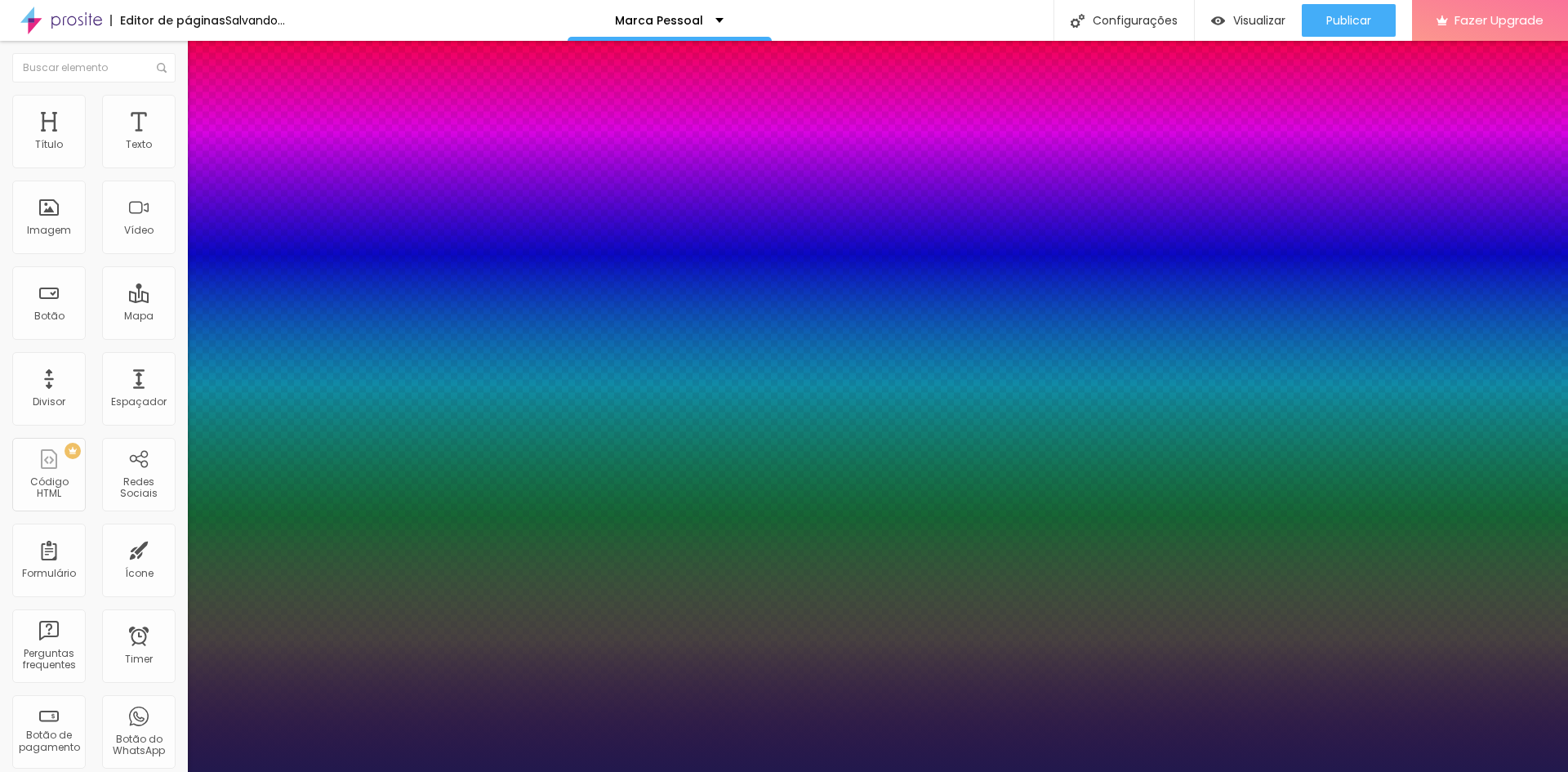
type input "15"
type input "1"
type input "16"
type input "1"
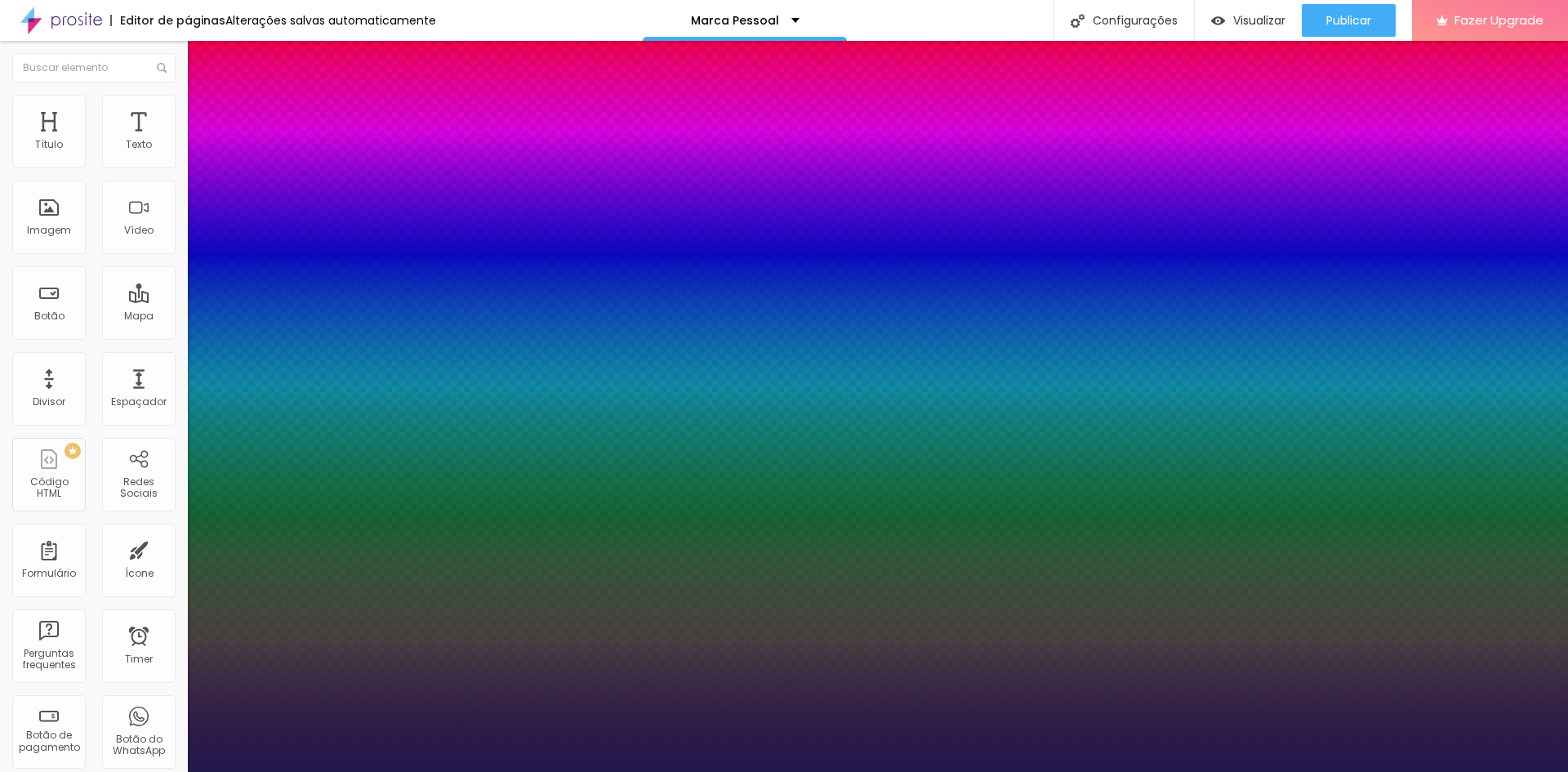
type input "16"
click at [578, 771] on div at bounding box center [784, 772] width 1568 height 0
